Goal: Information Seeking & Learning: Learn about a topic

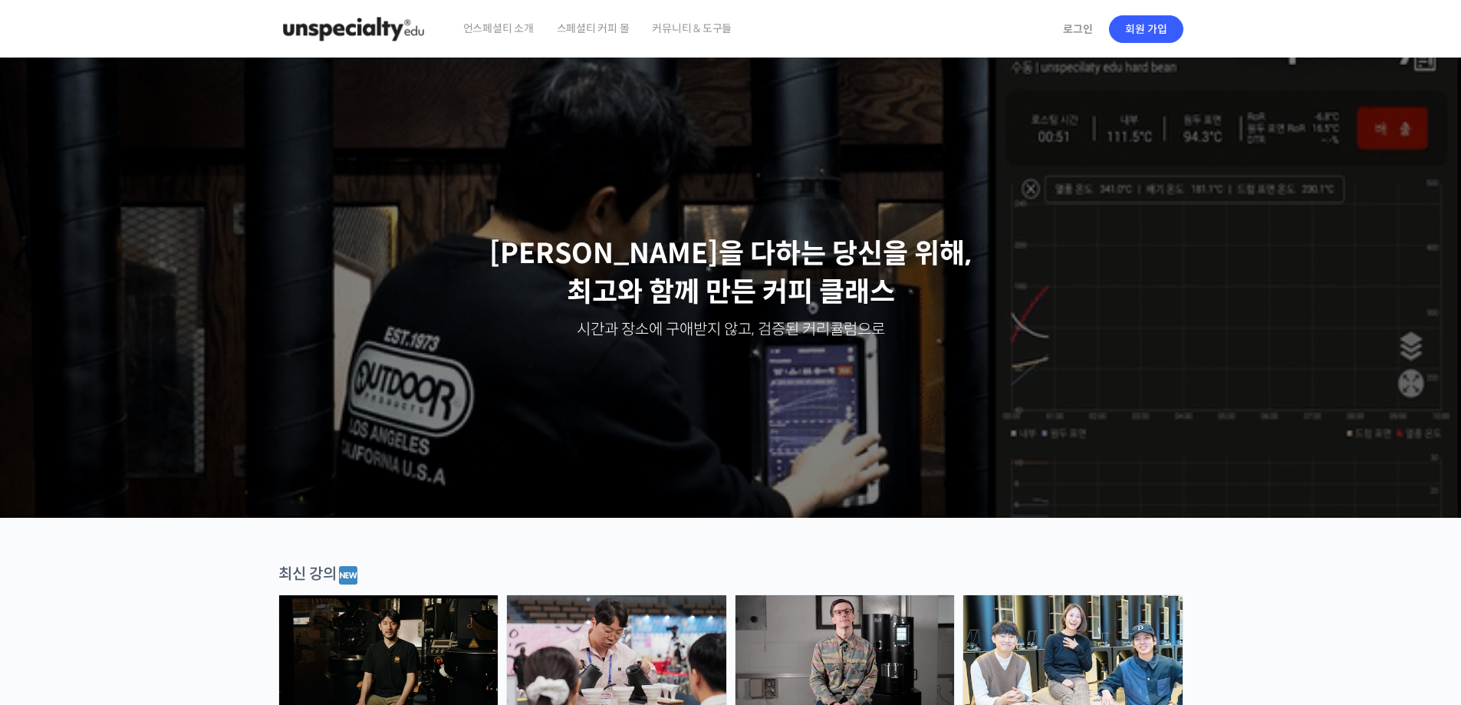
scroll to position [435, 0]
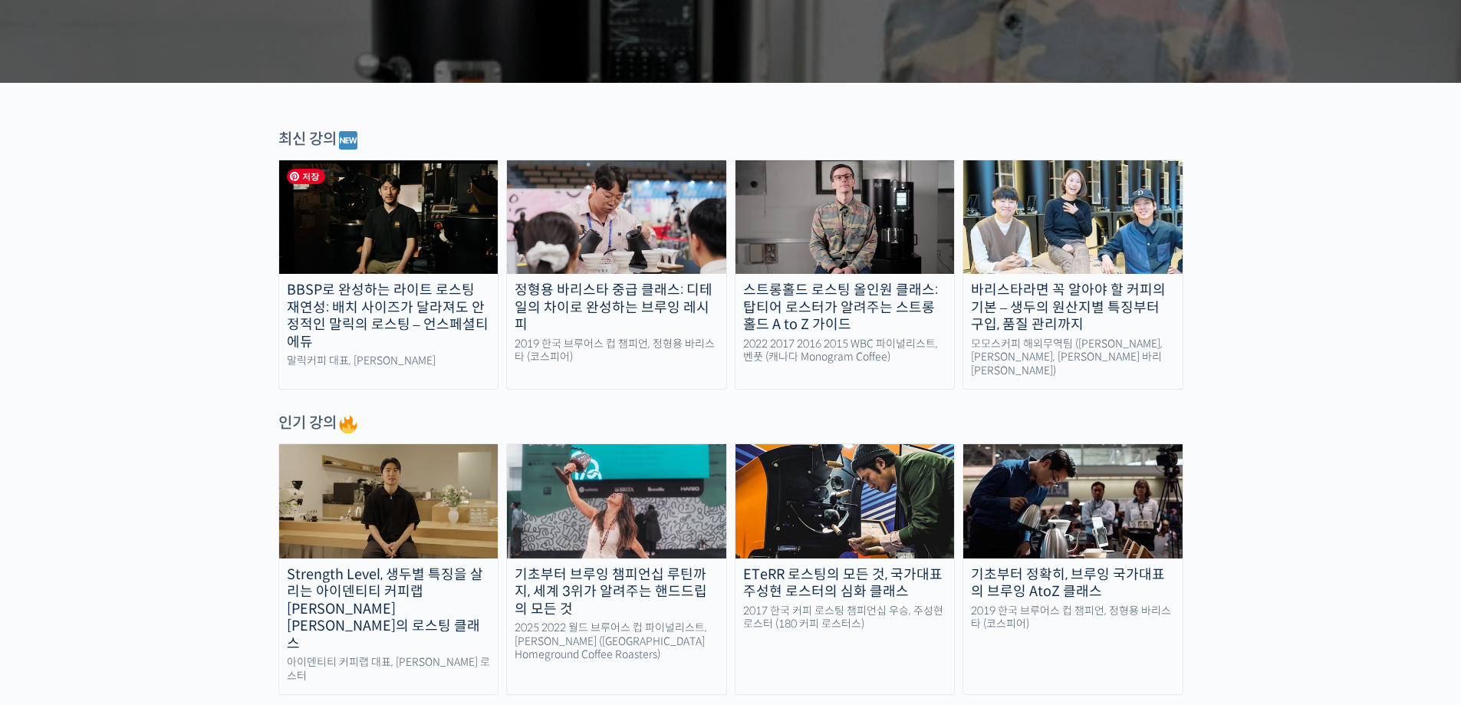
click at [368, 236] on img at bounding box center [388, 217] width 219 height 114
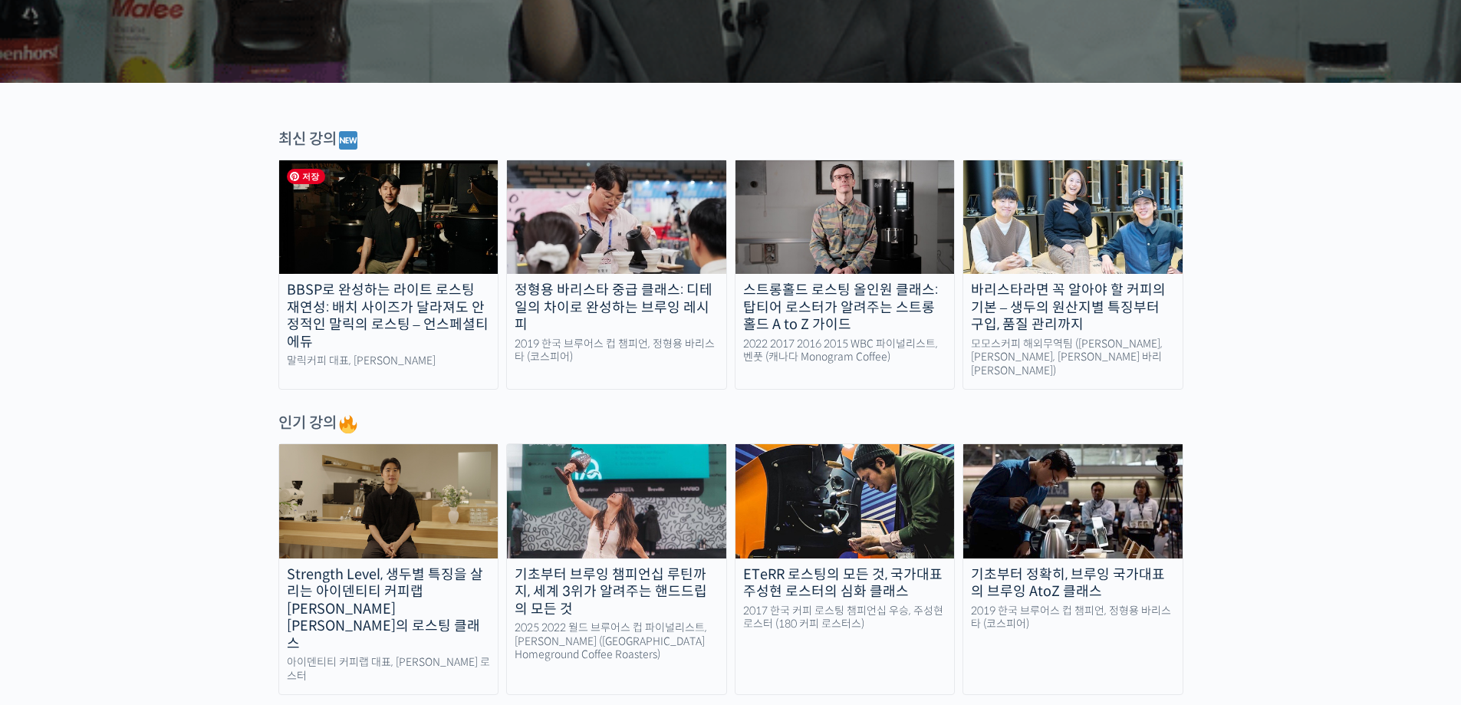
scroll to position [0, 0]
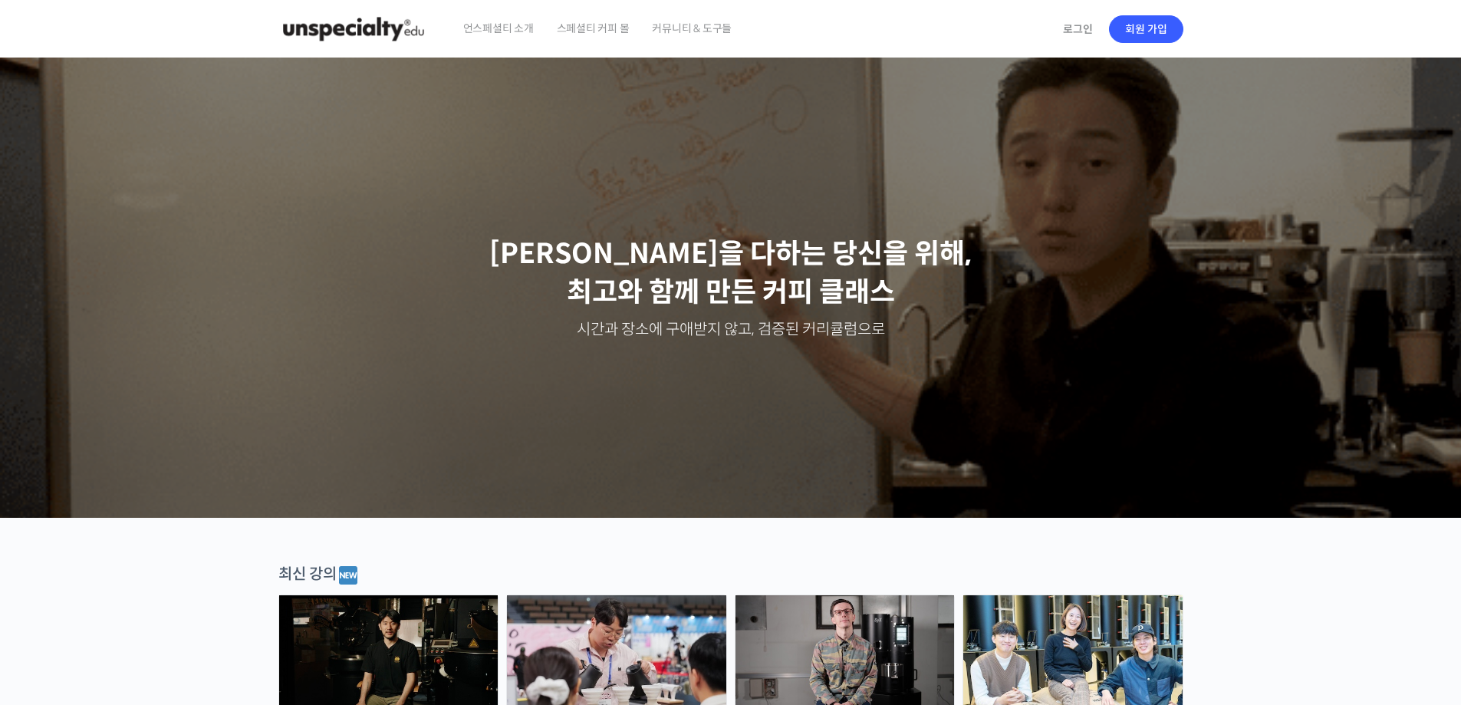
click at [341, 25] on img at bounding box center [353, 29] width 150 height 46
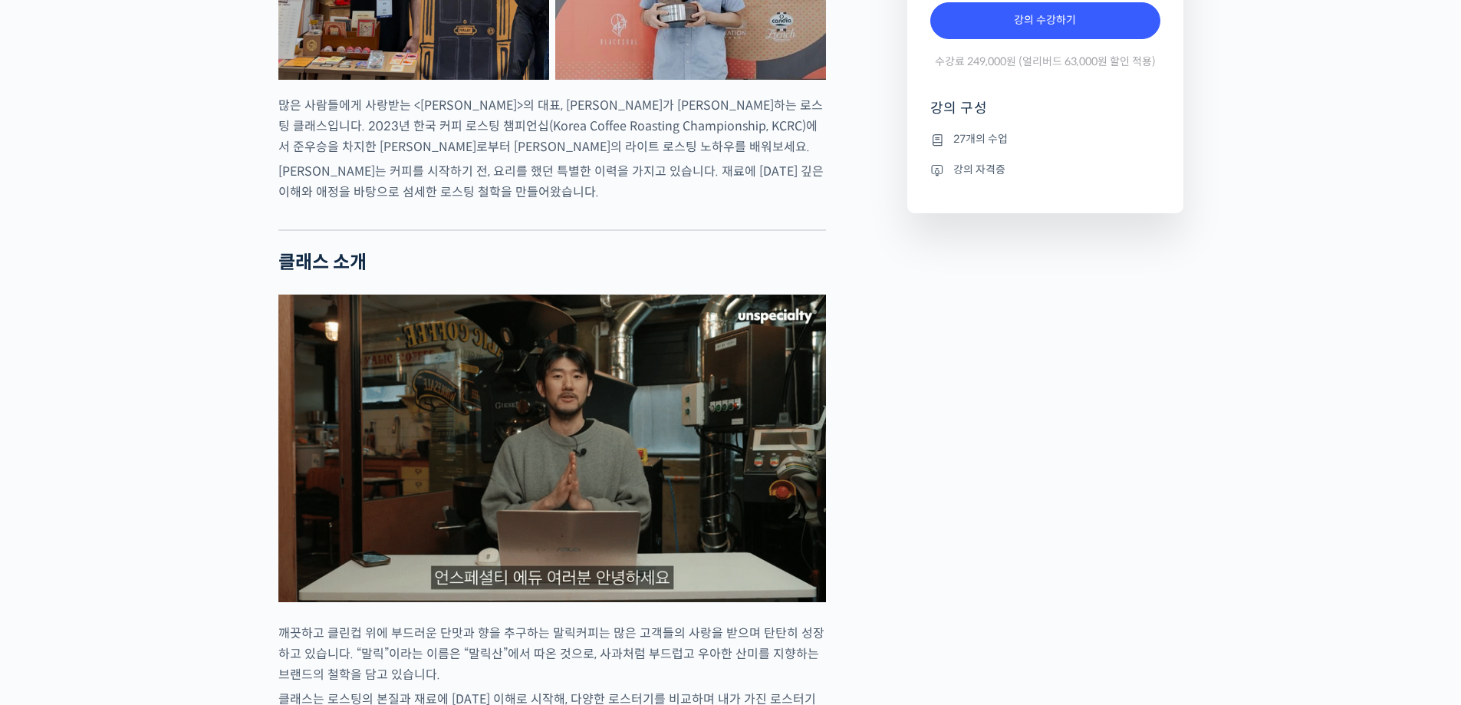
scroll to position [869, 0]
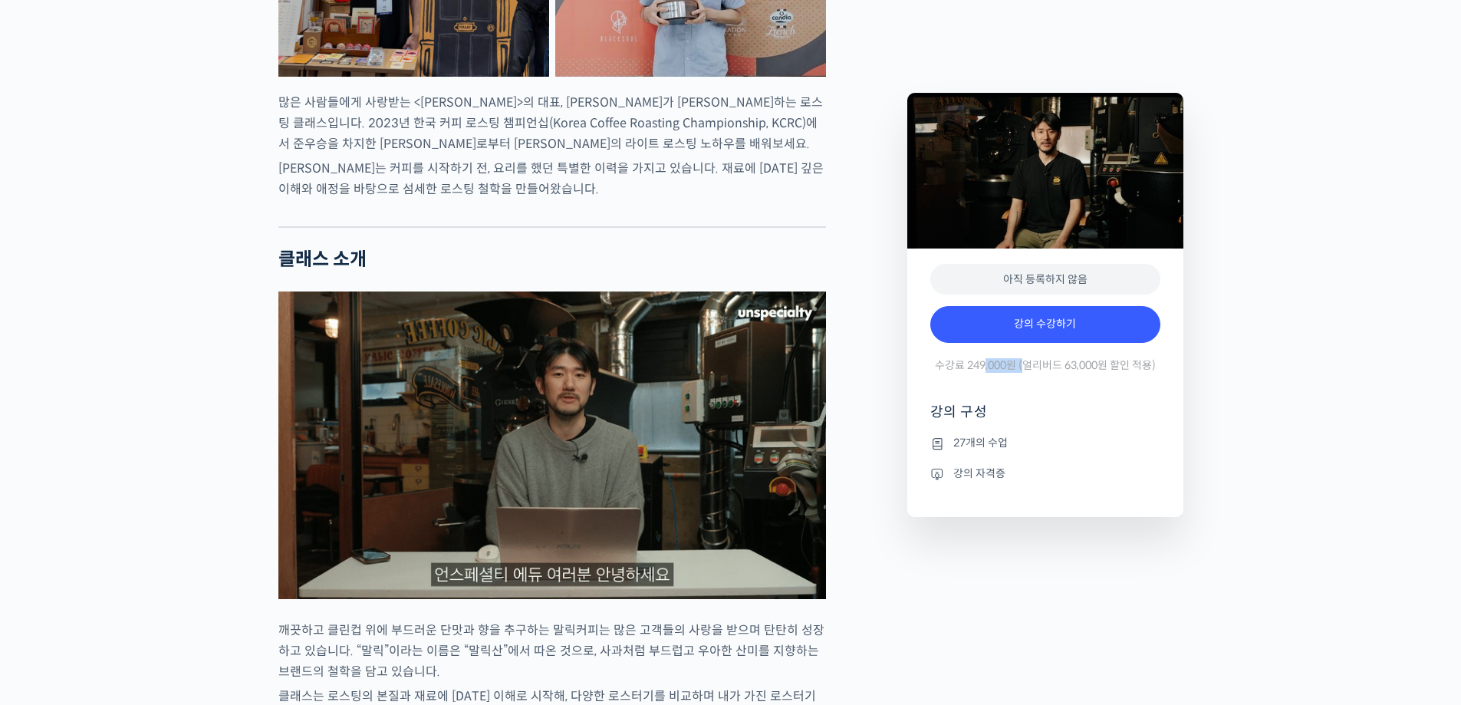
drag, startPoint x: 982, startPoint y: 365, endPoint x: 1035, endPoint y: 369, distance: 52.3
click at [1034, 369] on span "수강료 249,000원 (얼리버드 63,000원 할인 적용)" at bounding box center [1045, 365] width 221 height 15
drag, startPoint x: 1038, startPoint y: 370, endPoint x: 1013, endPoint y: 380, distance: 26.5
click at [1037, 372] on span "수강료 249,000원 (얼리버드 63,000원 할인 적용)" at bounding box center [1045, 365] width 221 height 15
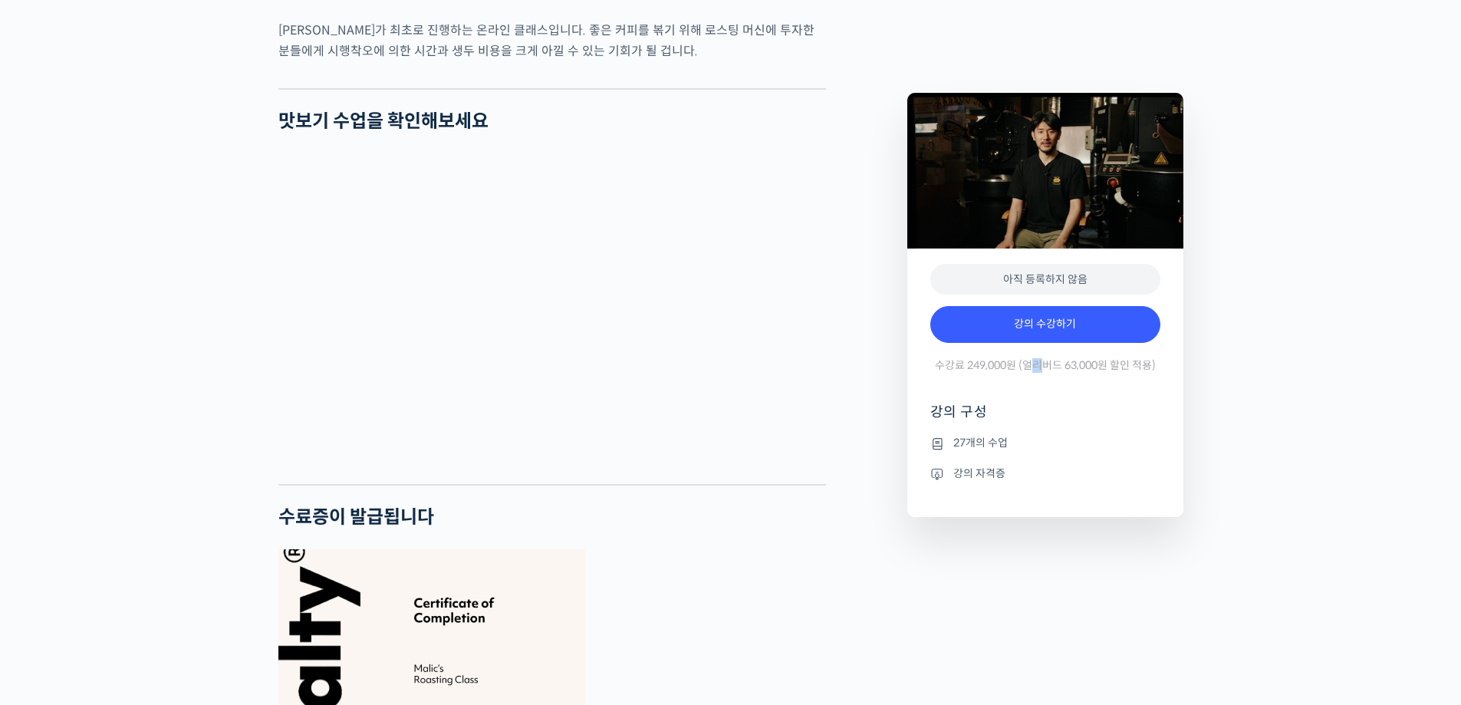
scroll to position [4346, 0]
